Goal: Find specific page/section: Find specific page/section

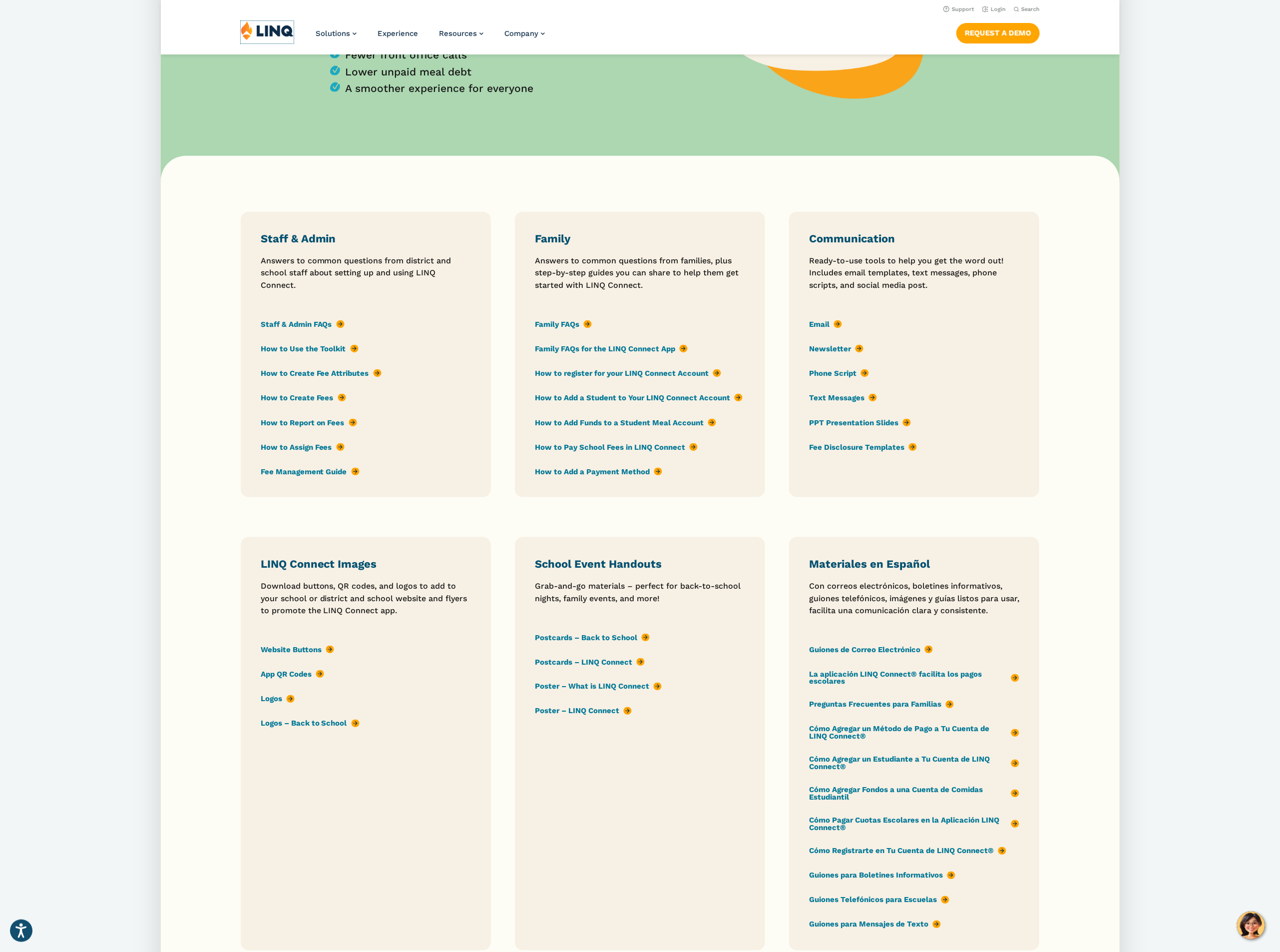
click at [286, 33] on img at bounding box center [267, 30] width 53 height 19
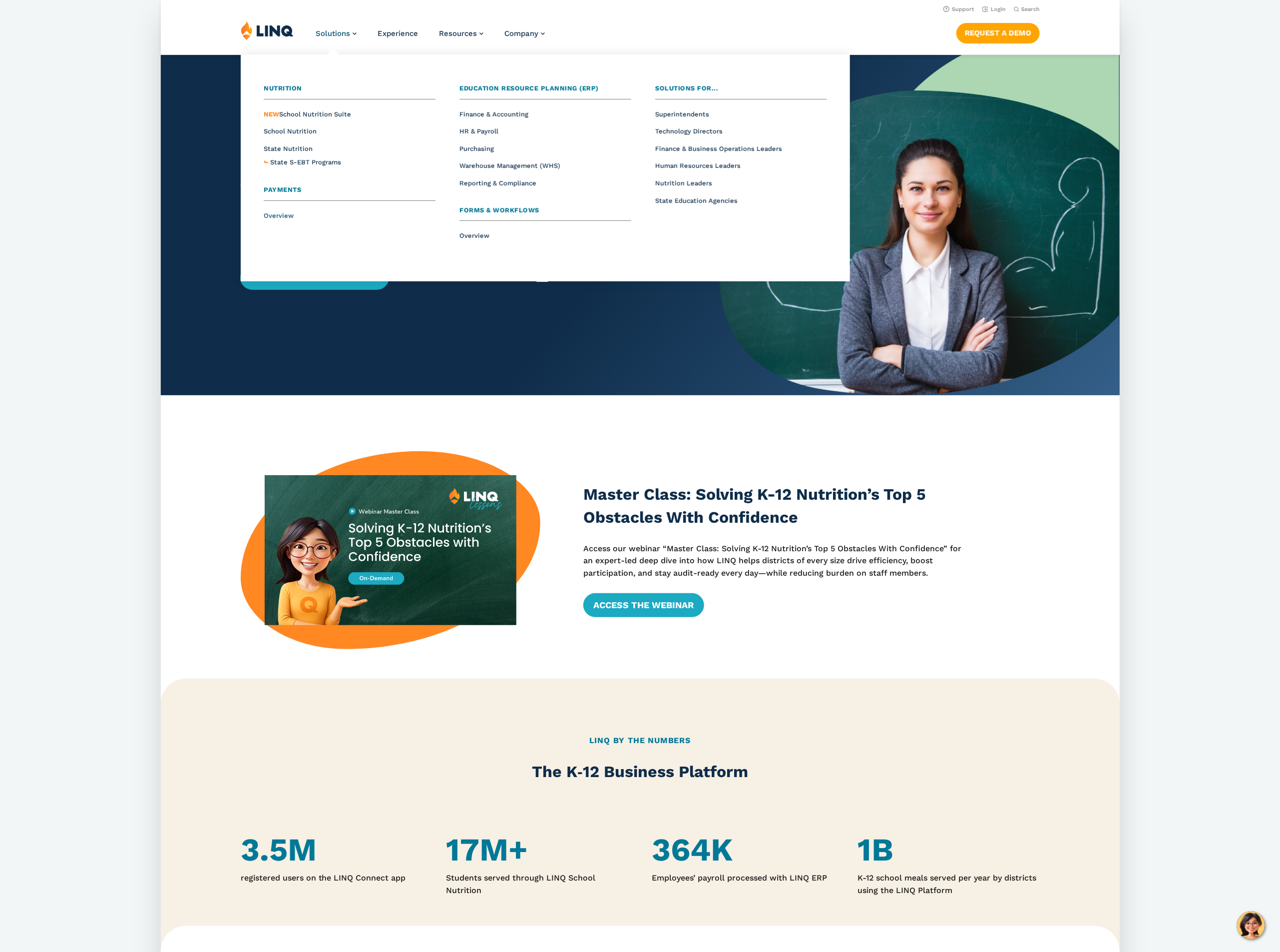
click at [275, 218] on span "Overview" at bounding box center [278, 215] width 30 height 7
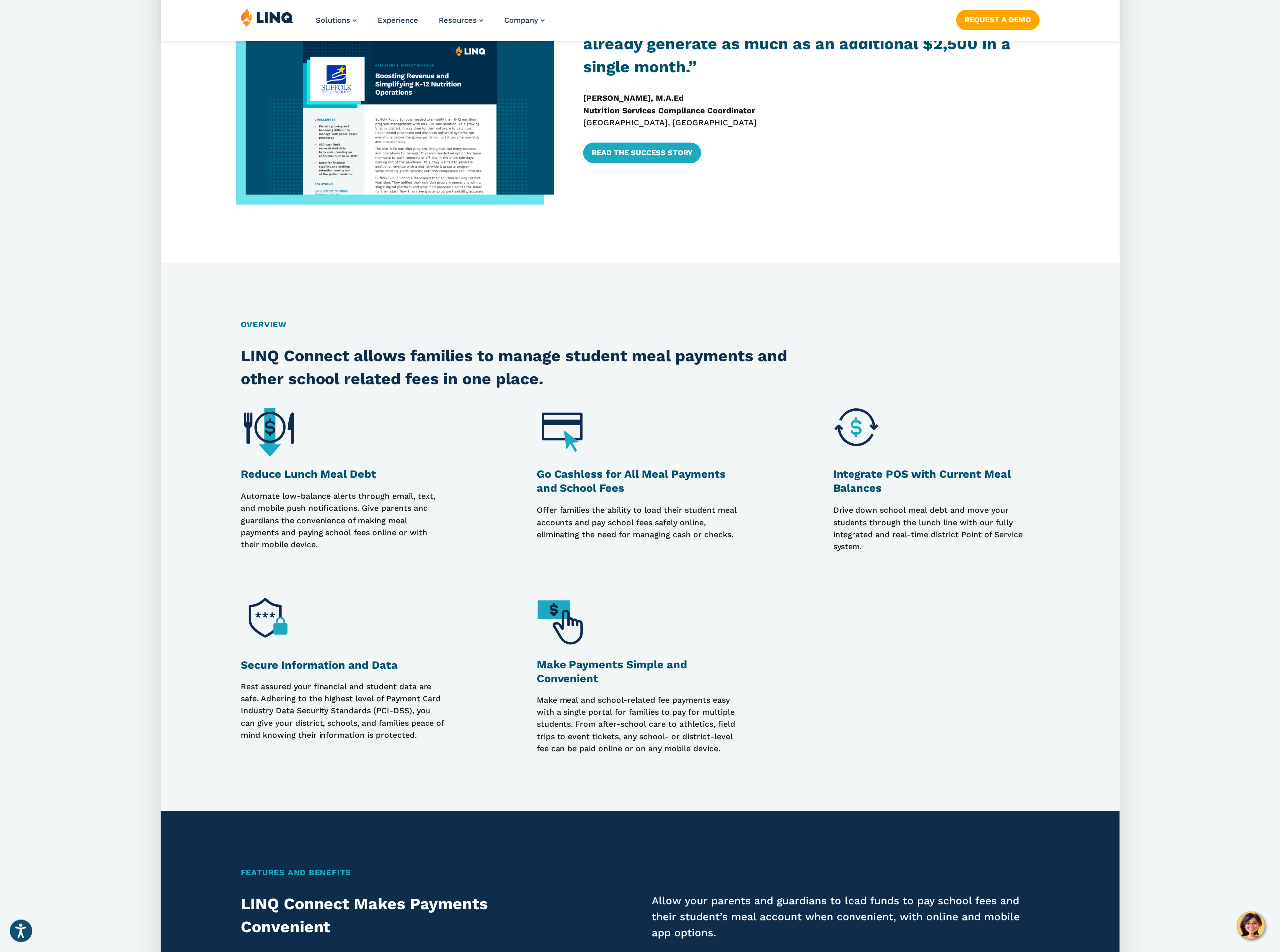
scroll to position [675, 0]
